Goal: Information Seeking & Learning: Learn about a topic

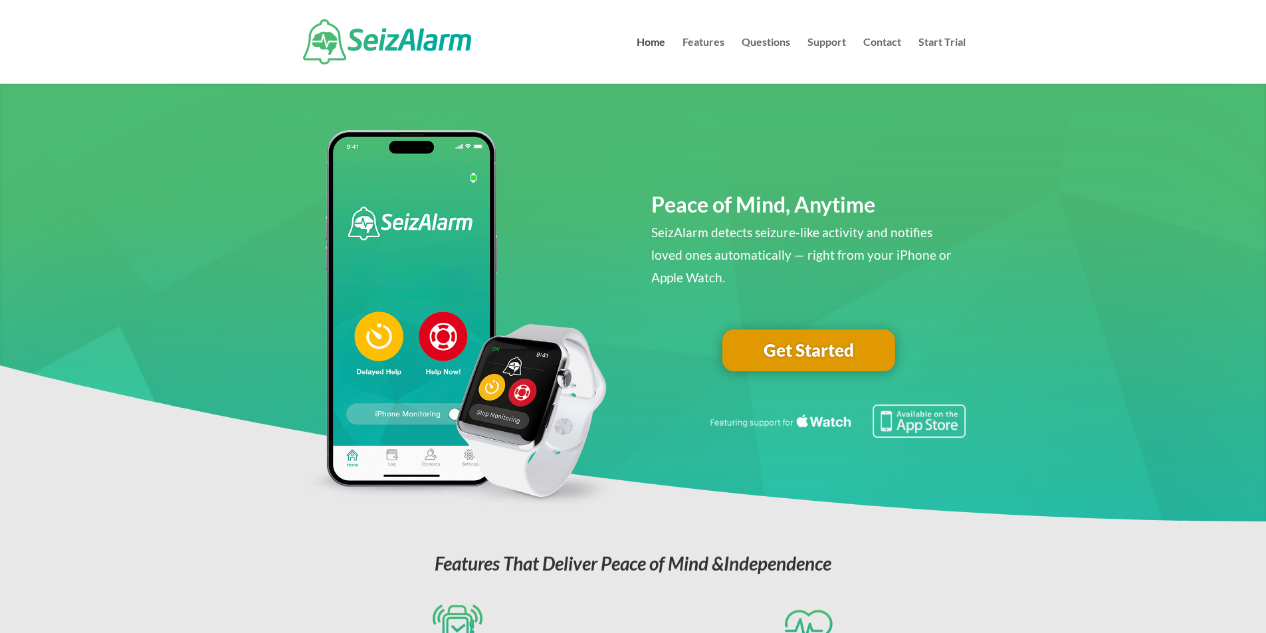
click at [786, 355] on link "Get Started" at bounding box center [809, 351] width 173 height 43
click at [714, 40] on link "Features" at bounding box center [704, 60] width 42 height 47
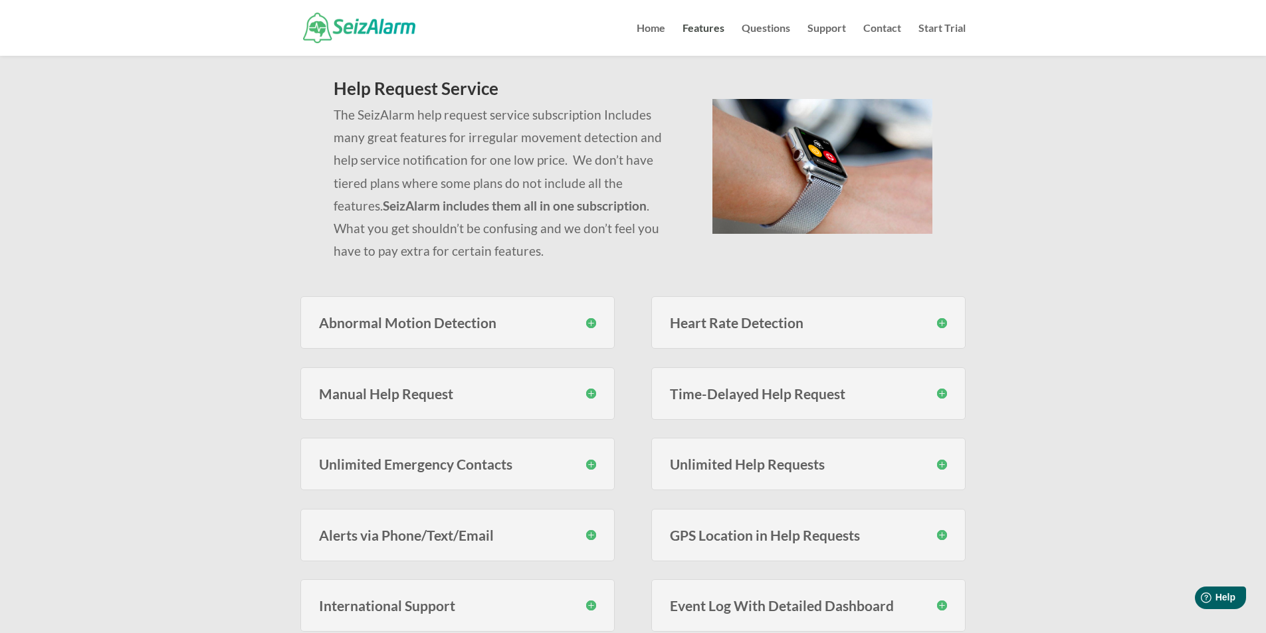
scroll to position [133, 0]
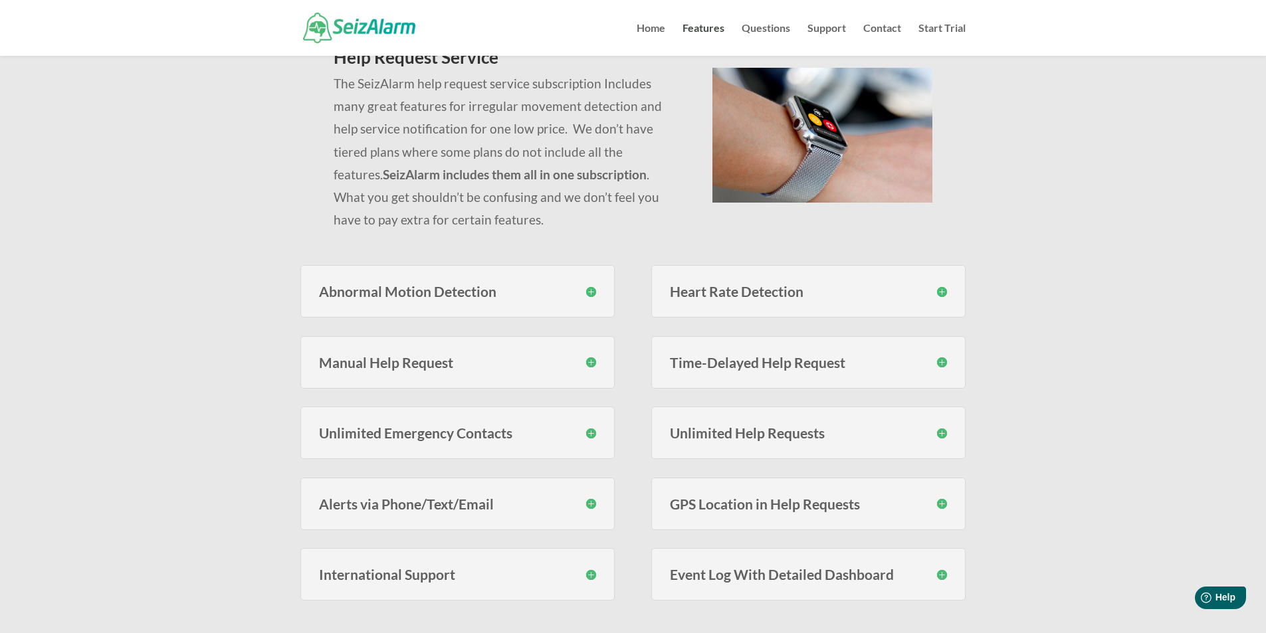
click at [592, 290] on h3 "Abnormal Motion Detection" at bounding box center [457, 292] width 277 height 14
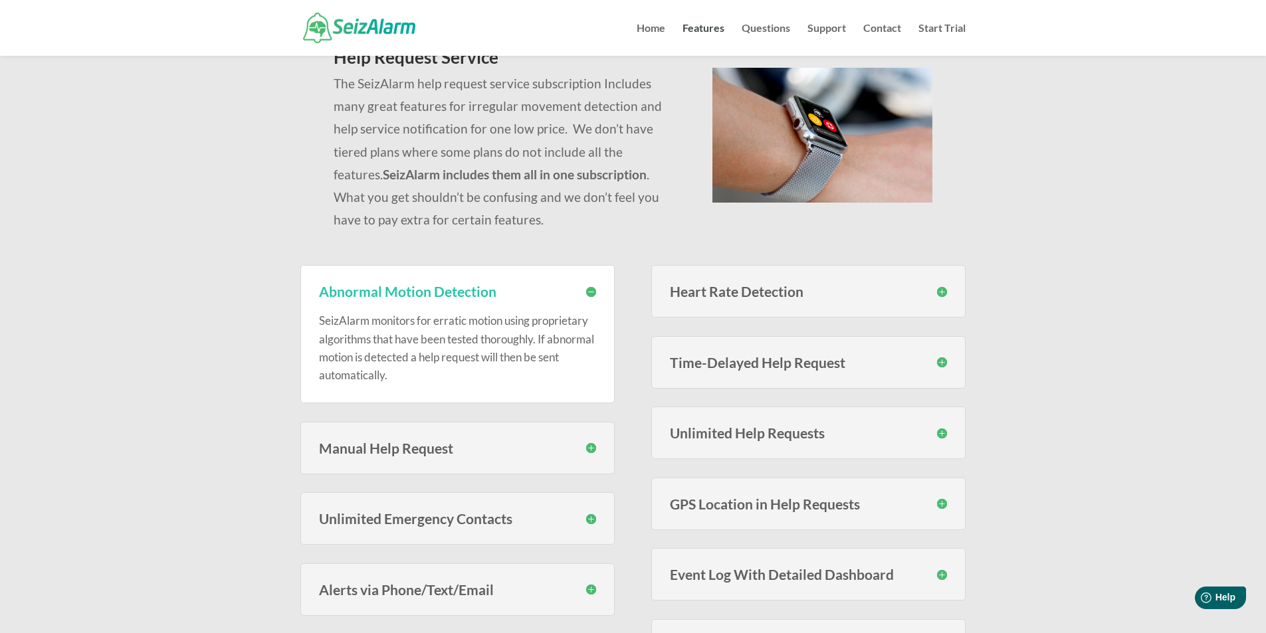
click at [945, 292] on h3 "Heart Rate Detection" at bounding box center [808, 292] width 277 height 14
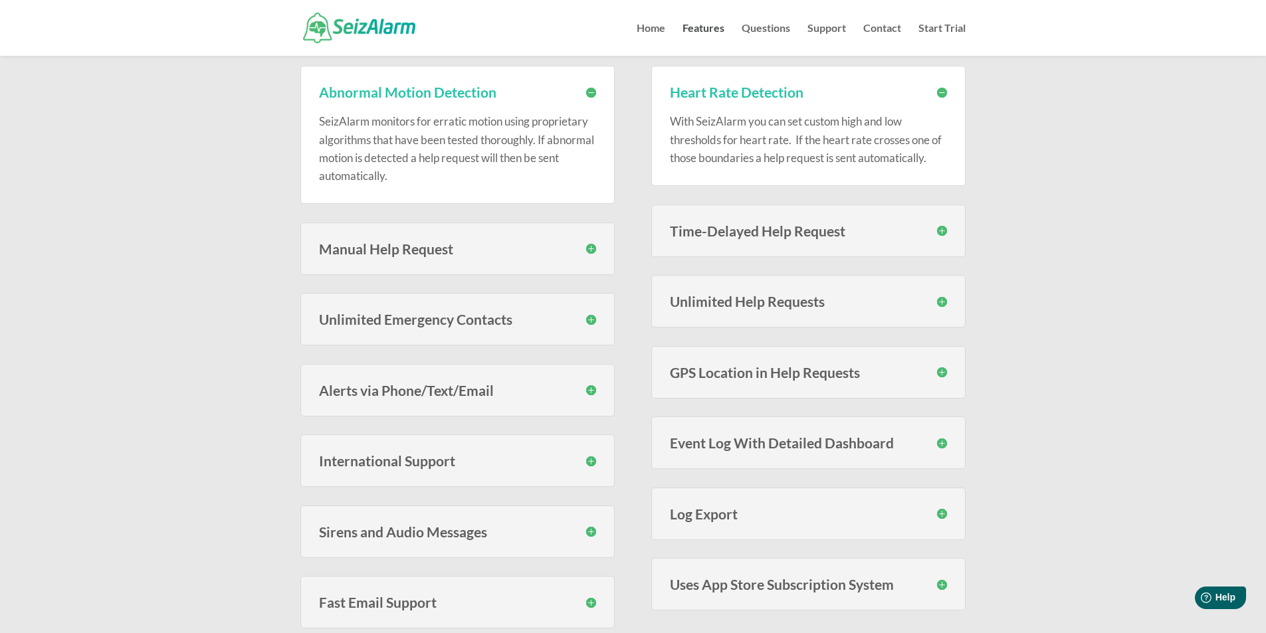
scroll to position [399, 0]
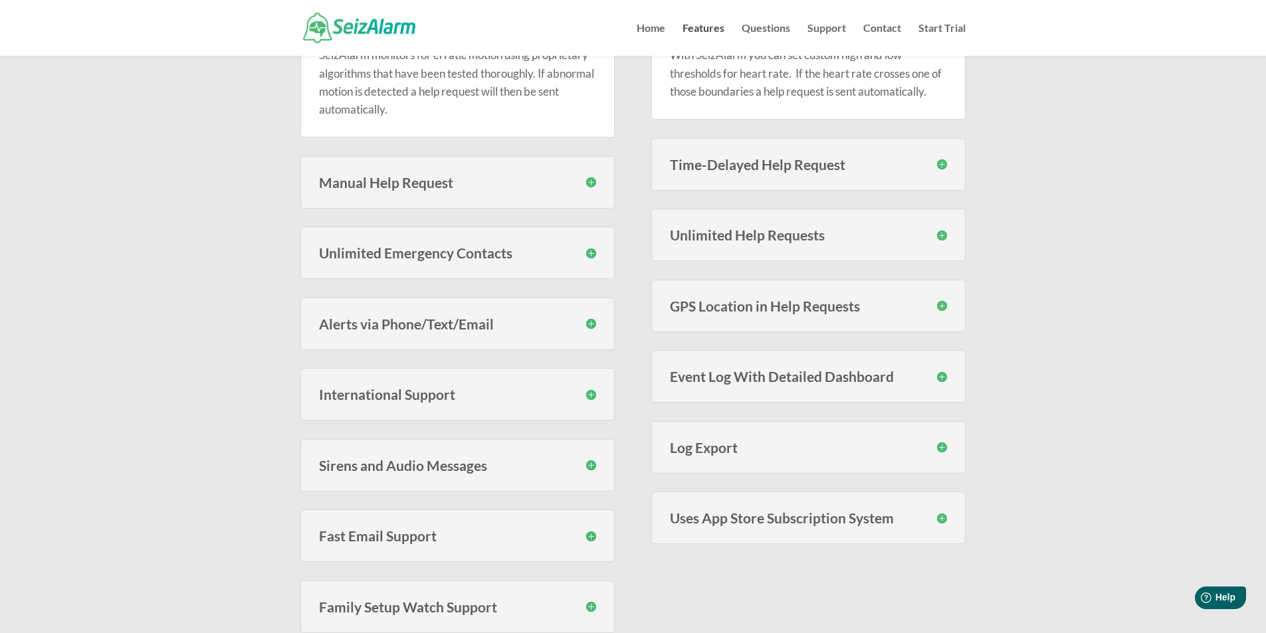
click at [588, 464] on h3 "Sirens and Audio Messages" at bounding box center [457, 466] width 277 height 14
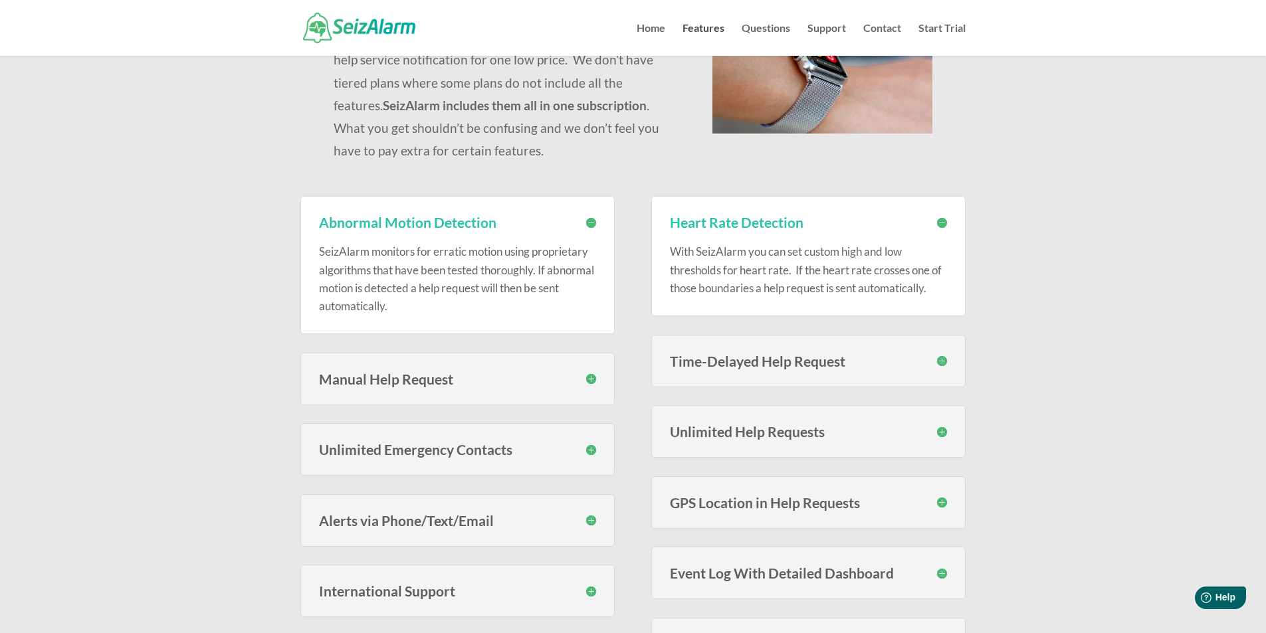
scroll to position [0, 0]
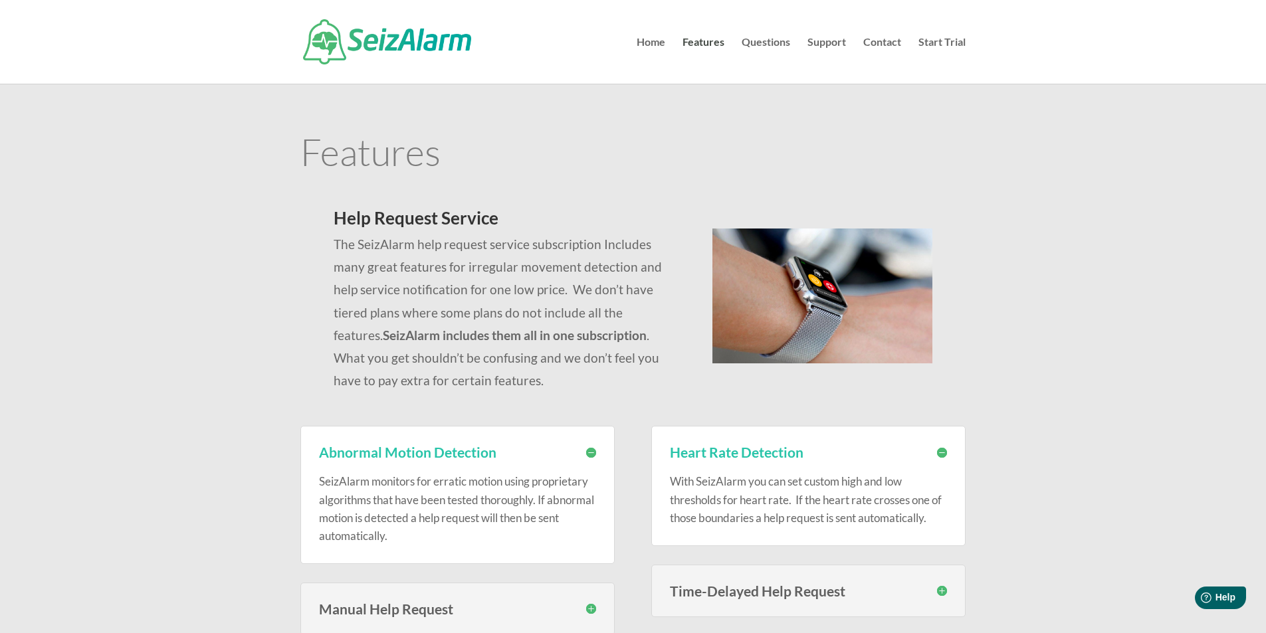
click at [436, 47] on img at bounding box center [387, 41] width 168 height 45
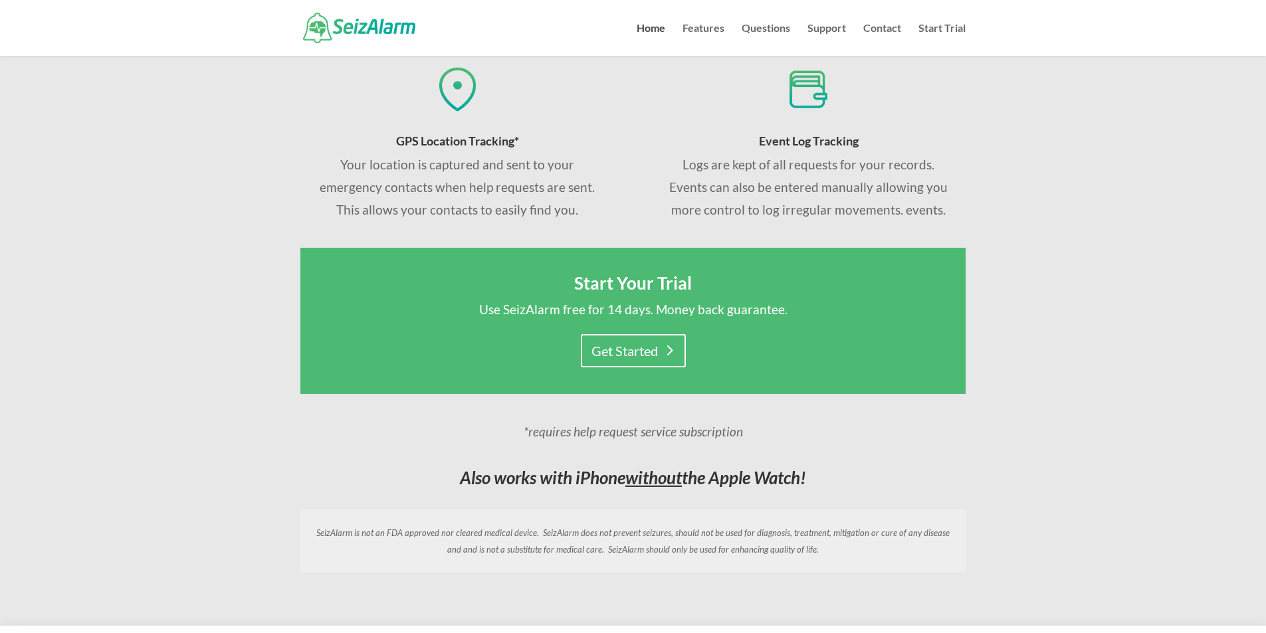
scroll to position [864, 0]
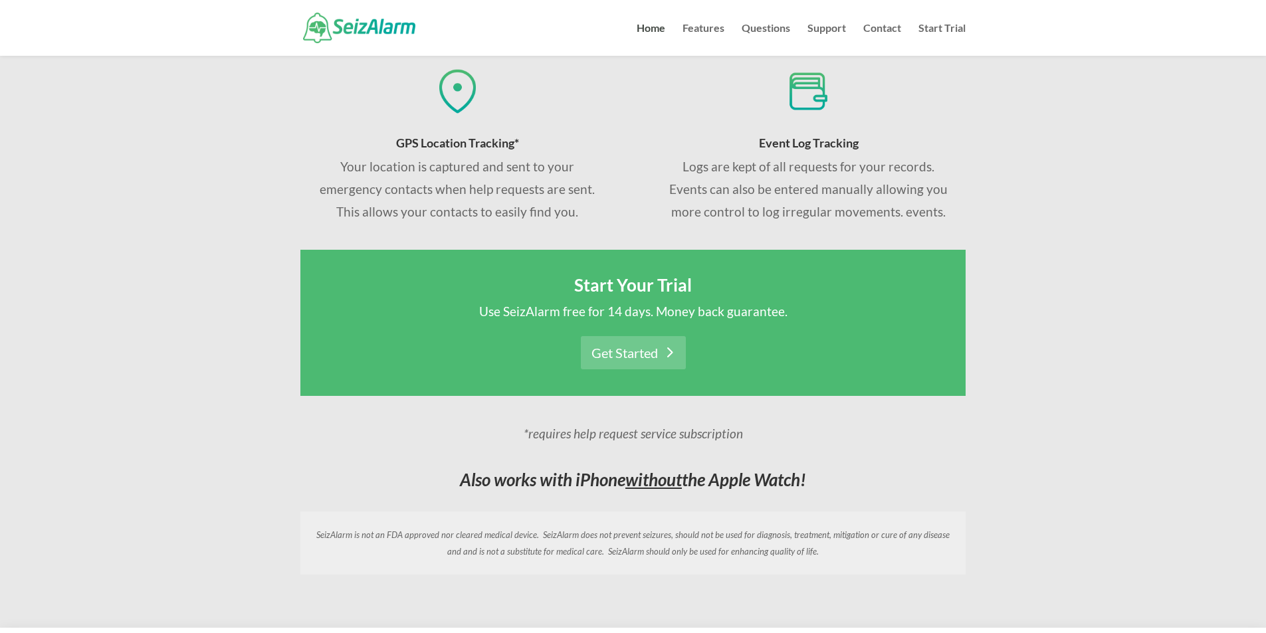
click at [665, 340] on link "Get Started" at bounding box center [633, 352] width 105 height 33
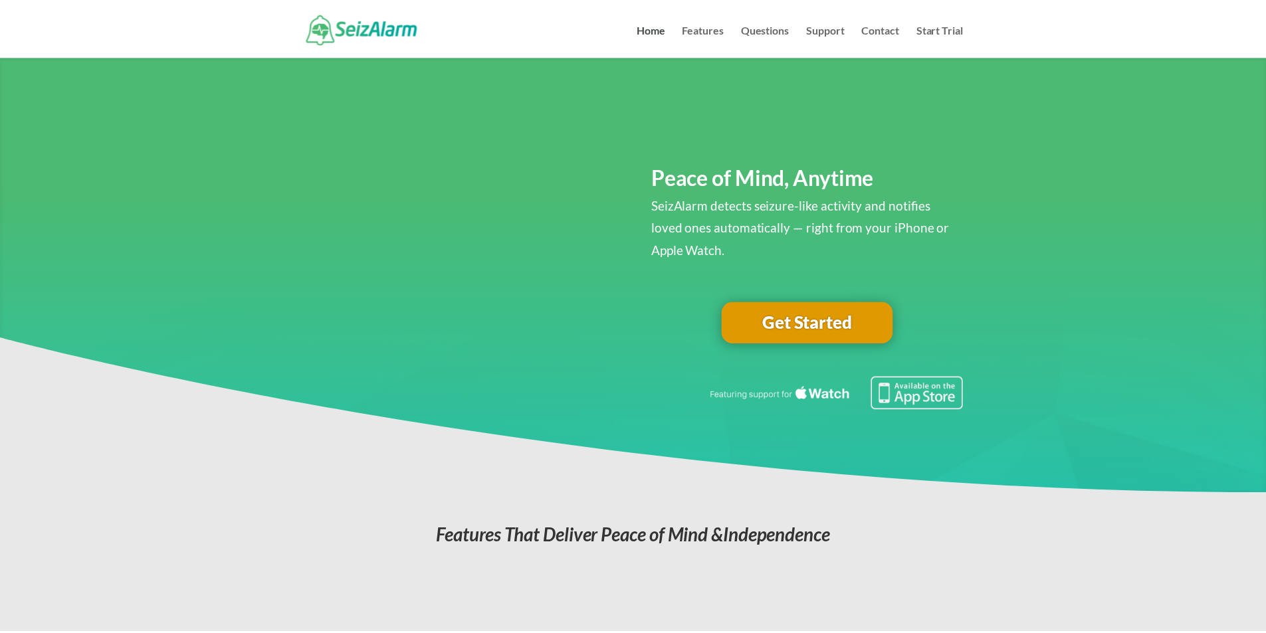
scroll to position [864, 0]
